Goal: Information Seeking & Learning: Learn about a topic

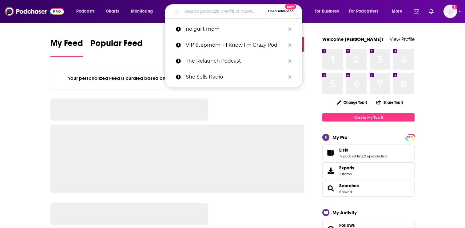
click at [185, 15] on input "Search podcasts, credits, & more..." at bounding box center [224, 11] width 84 height 10
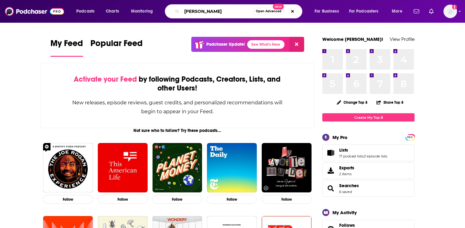
type input "[PERSON_NAME]"
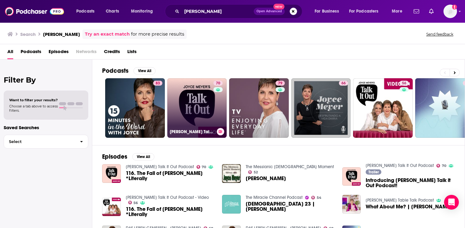
click at [208, 110] on link "70 [PERSON_NAME] Talk It Out Podcast" at bounding box center [197, 108] width 60 height 60
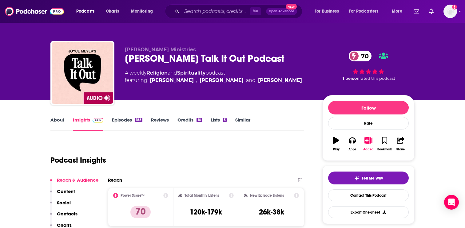
click at [127, 120] on link "Episodes 188" at bounding box center [127, 124] width 30 height 14
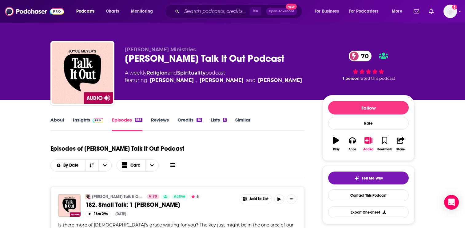
click at [57, 122] on link "About" at bounding box center [57, 124] width 14 height 14
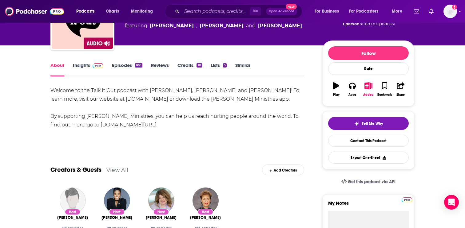
scroll to position [72, 0]
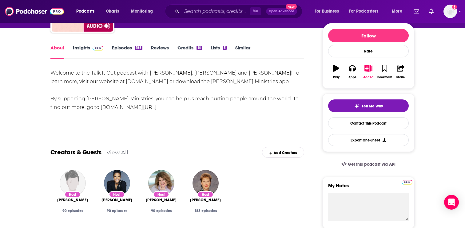
click at [97, 50] on img at bounding box center [98, 48] width 11 height 5
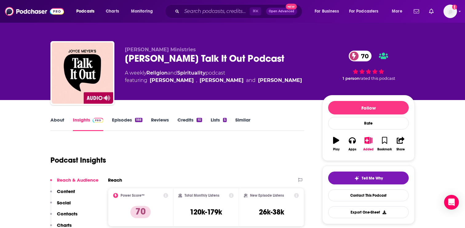
click at [124, 50] on div "[PERSON_NAME] Ministries [PERSON_NAME] Talk It Out Podcast 70 A weekly Religion…" at bounding box center [232, 74] width 364 height 66
click at [126, 129] on link "Episodes 188" at bounding box center [127, 124] width 30 height 14
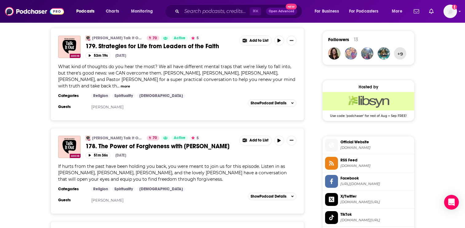
scroll to position [392, 0]
